Goal: Use online tool/utility: Utilize a website feature to perform a specific function

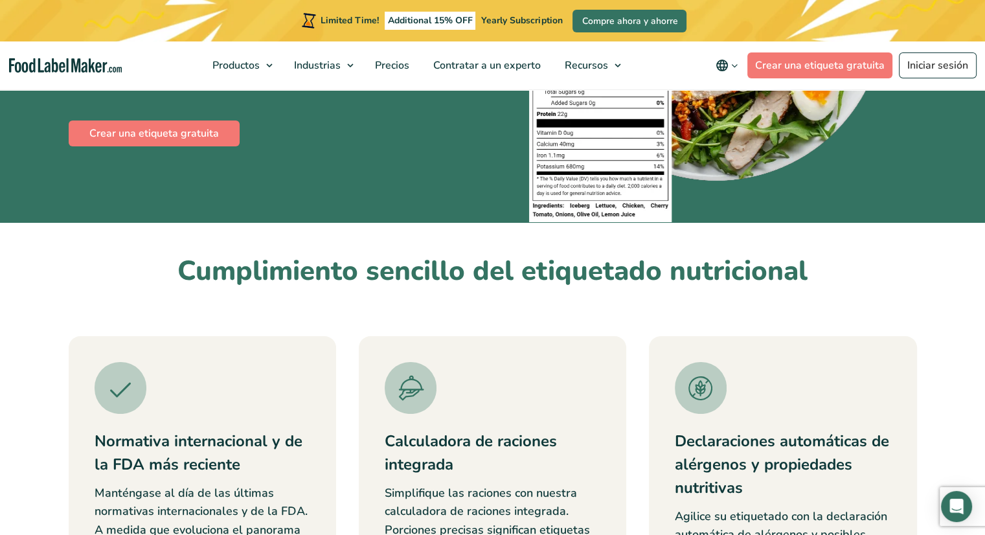
scroll to position [290, 0]
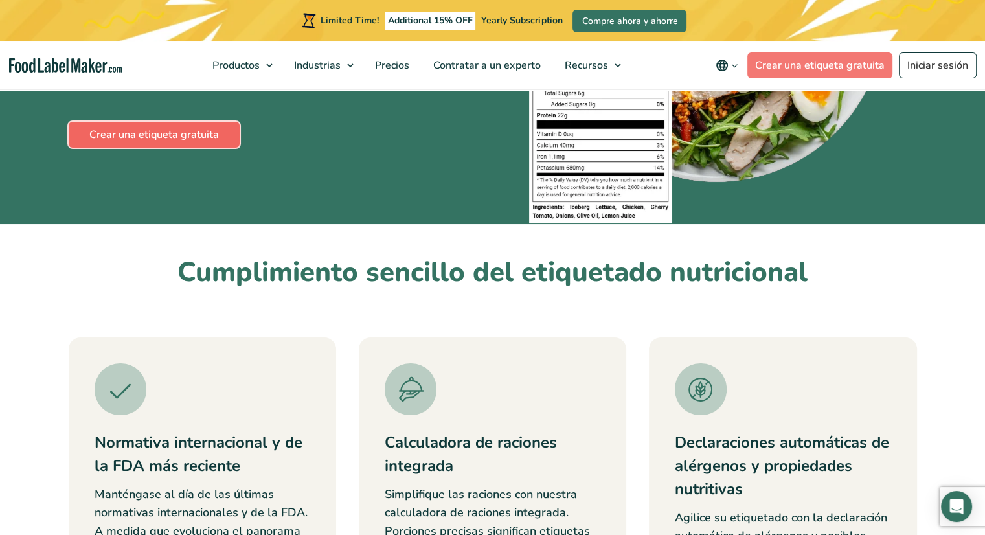
click at [196, 128] on link "Crear una etiqueta gratuita" at bounding box center [154, 135] width 171 height 26
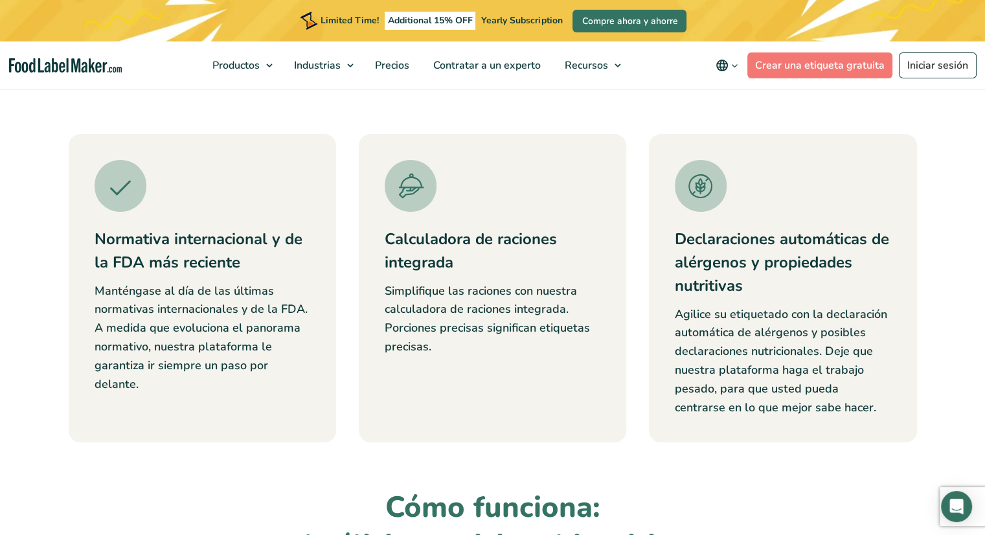
scroll to position [496, 0]
